Goal: Transaction & Acquisition: Purchase product/service

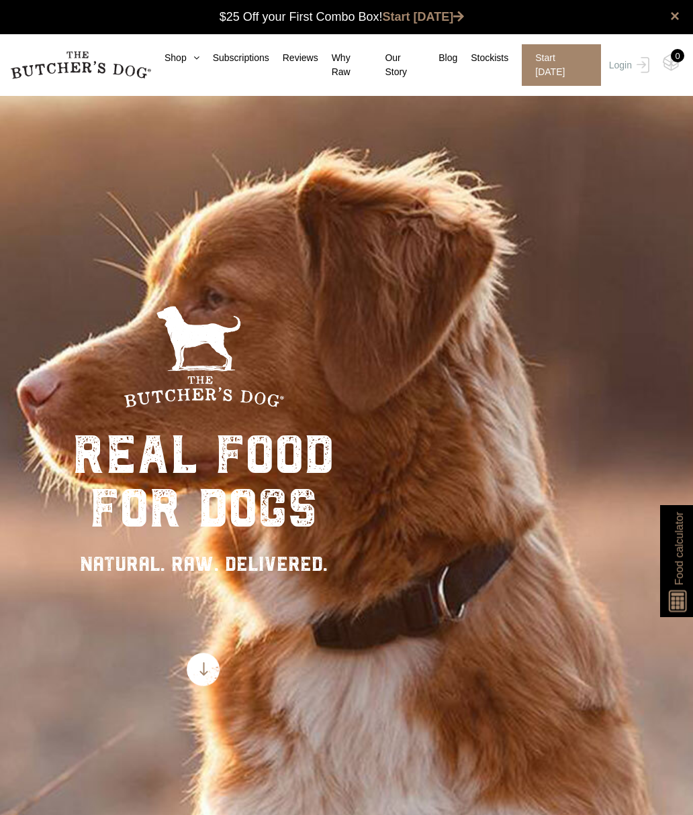
scroll to position [1, 0]
click at [189, 62] on icon at bounding box center [193, 57] width 13 height 9
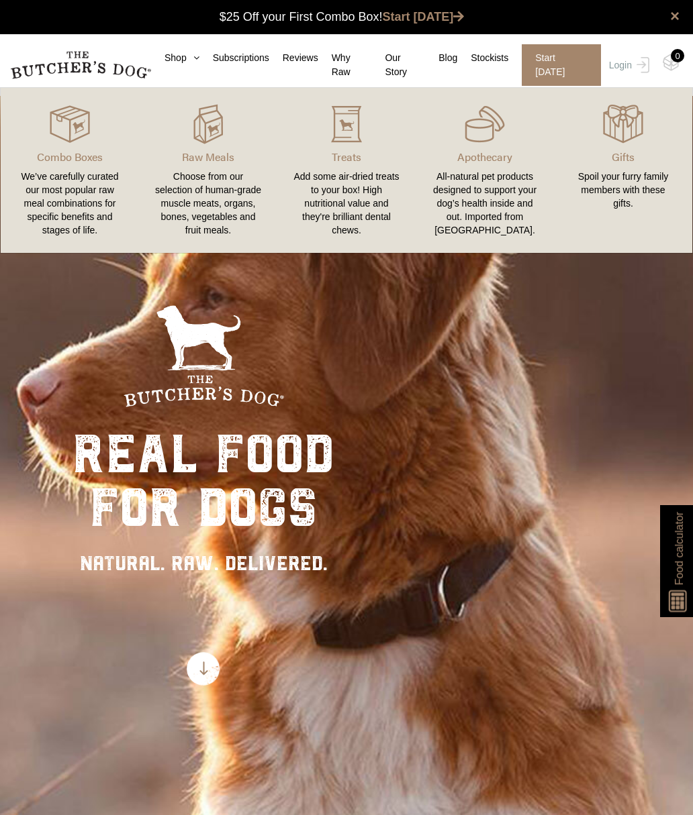
click at [179, 63] on link "Shop" at bounding box center [175, 58] width 48 height 14
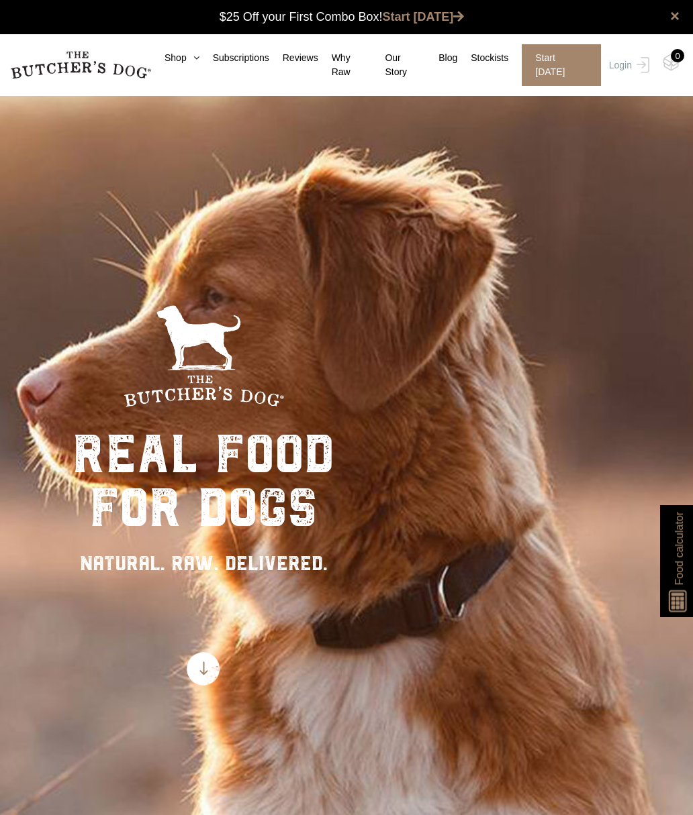
click at [215, 675] on img at bounding box center [204, 669] width 34 height 34
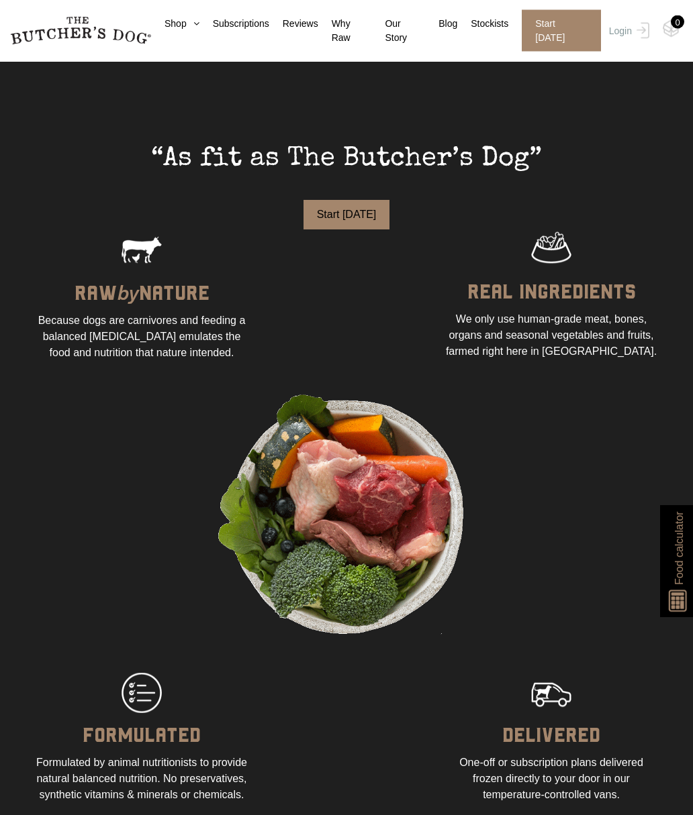
scroll to position [1108, 0]
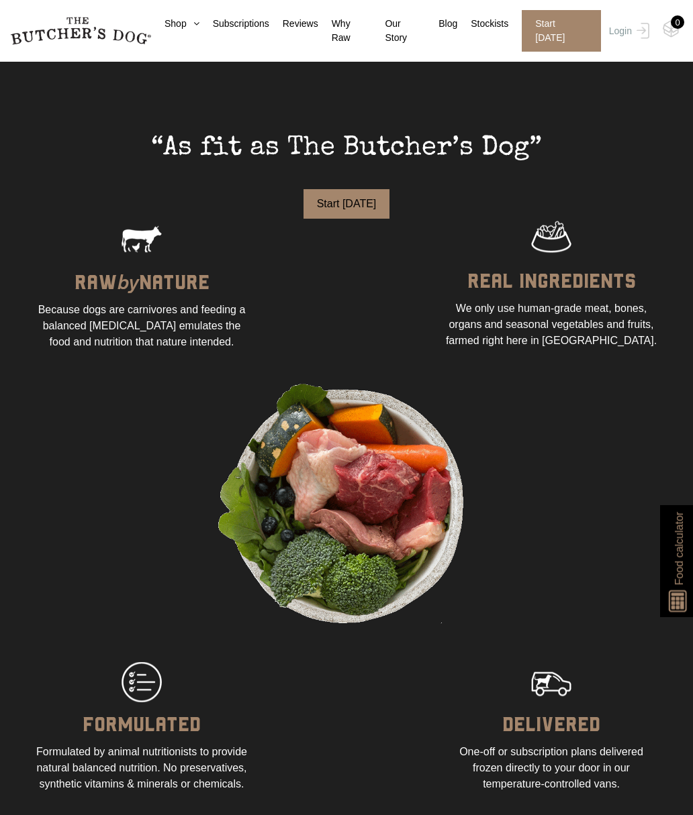
click at [624, 34] on link "Login" at bounding box center [627, 31] width 44 height 42
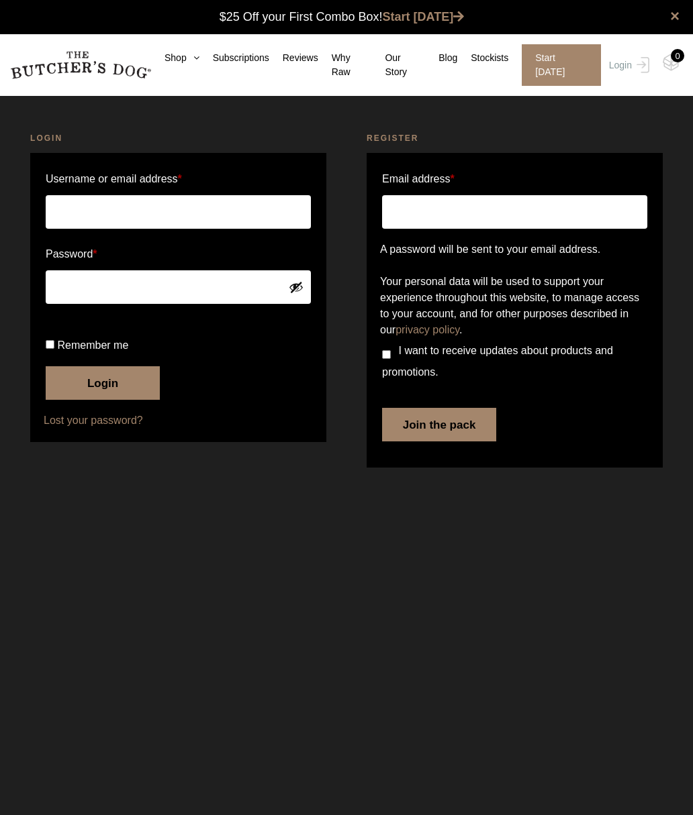
click at [26, 148] on div "Login Username or email address * Password * Remember me Login Lost your passwo…" at bounding box center [178, 302] width 336 height 374
click at [452, 442] on button "Join the pack" at bounding box center [439, 425] width 114 height 34
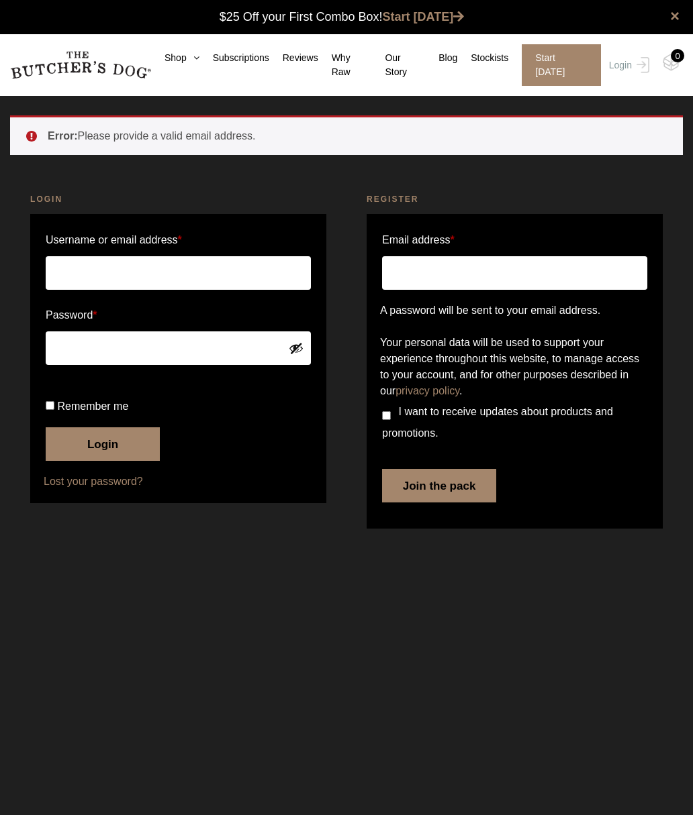
click at [187, 63] on link "Shop" at bounding box center [175, 58] width 48 height 14
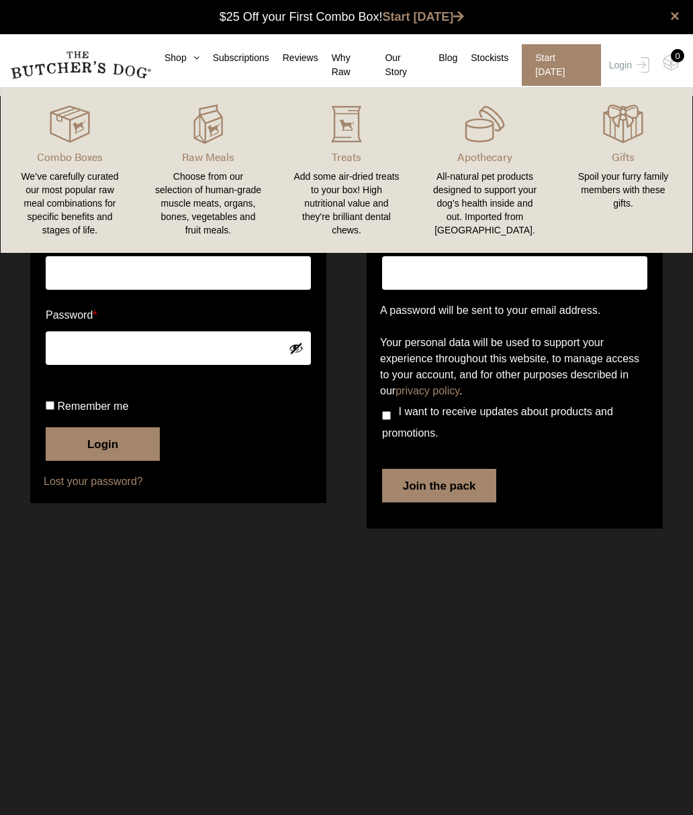
click at [0, 0] on img at bounding box center [0, 0] width 0 height 0
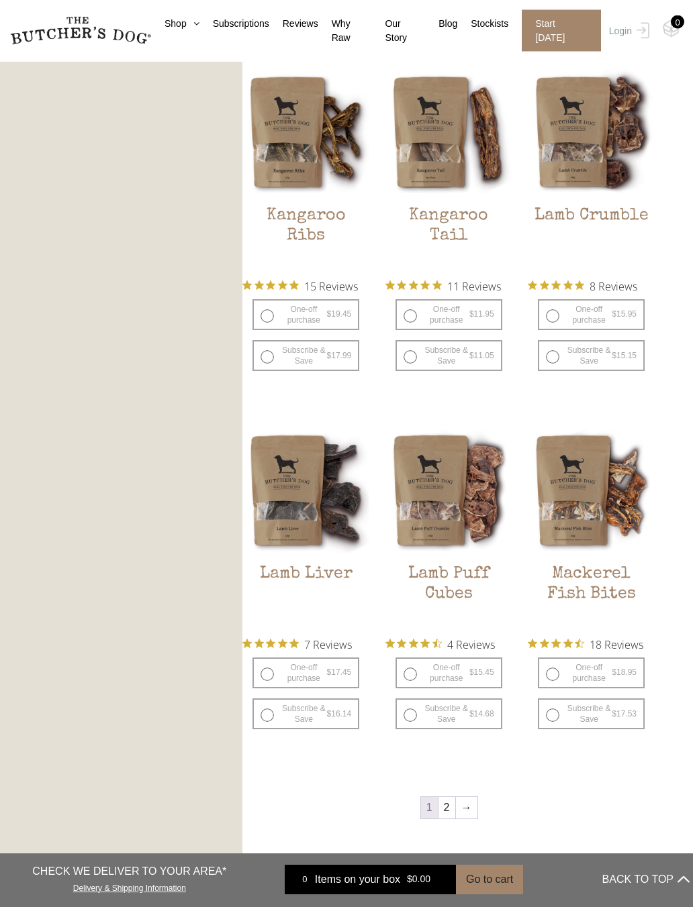
scroll to position [1053, 0]
click at [556, 673] on label "One-off purchase $ 18.95 — or subscribe and save 7.5%" at bounding box center [591, 672] width 107 height 31
radio input "true"
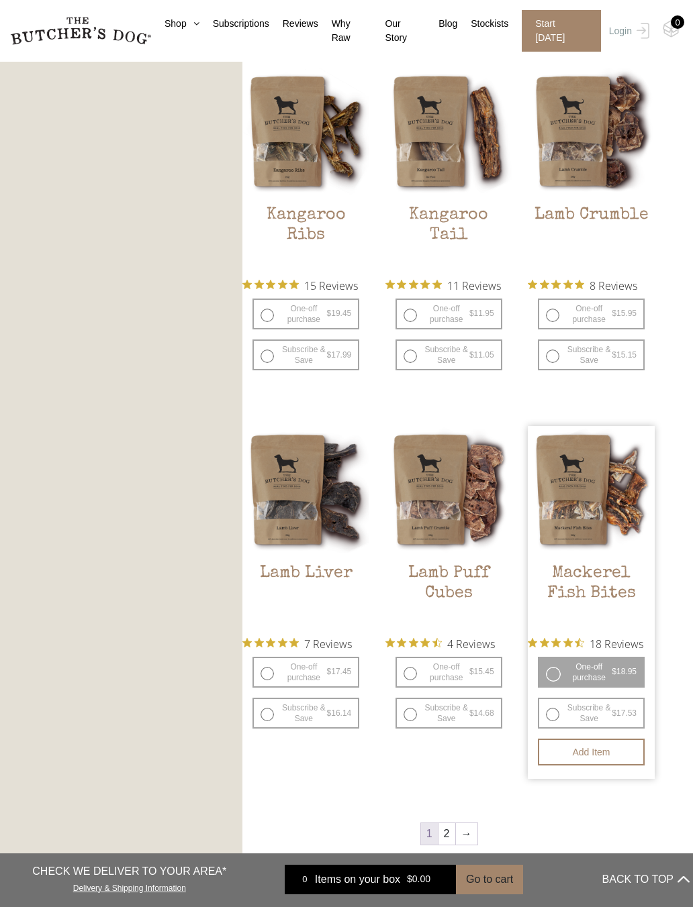
click at [605, 752] on button "Add item" at bounding box center [591, 752] width 107 height 27
click at [675, 20] on div "1" at bounding box center [677, 21] width 13 height 13
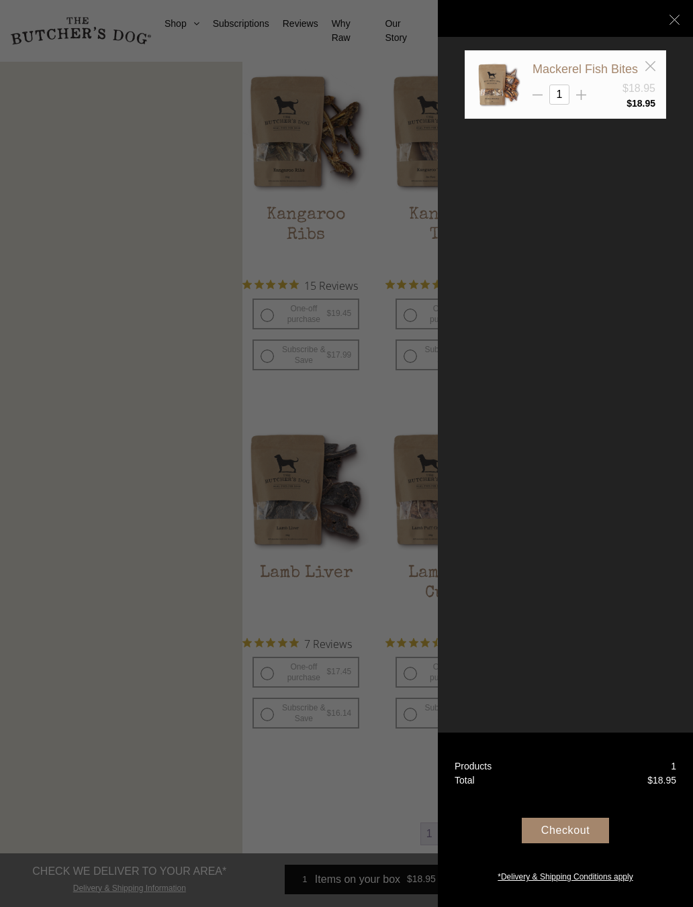
click at [589, 96] on div "1" at bounding box center [593, 95] width 123 height 20
click at [579, 93] on icon at bounding box center [581, 95] width 10 height 10
type input "2"
click at [583, 815] on div "Checkout" at bounding box center [565, 831] width 87 height 26
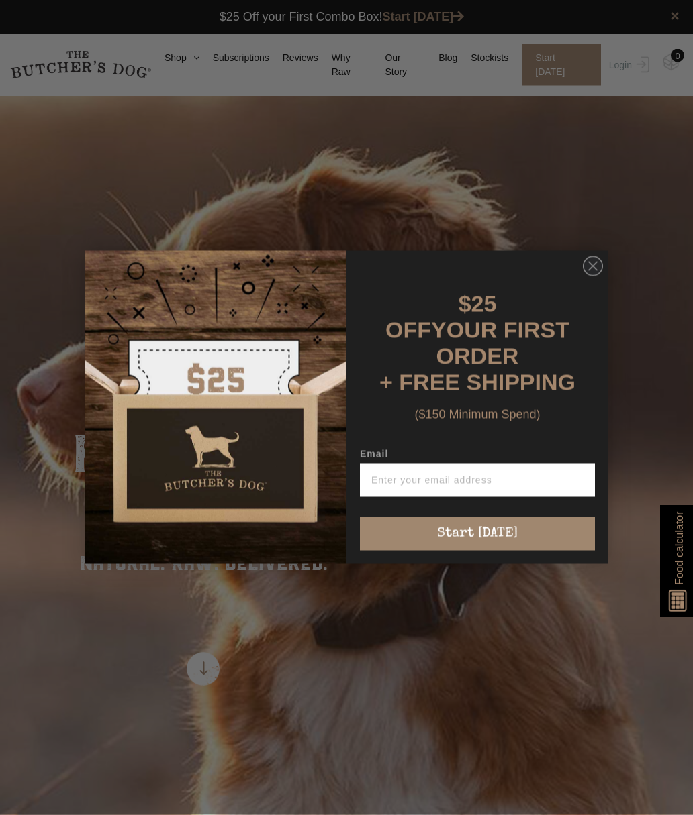
scroll to position [1, 0]
